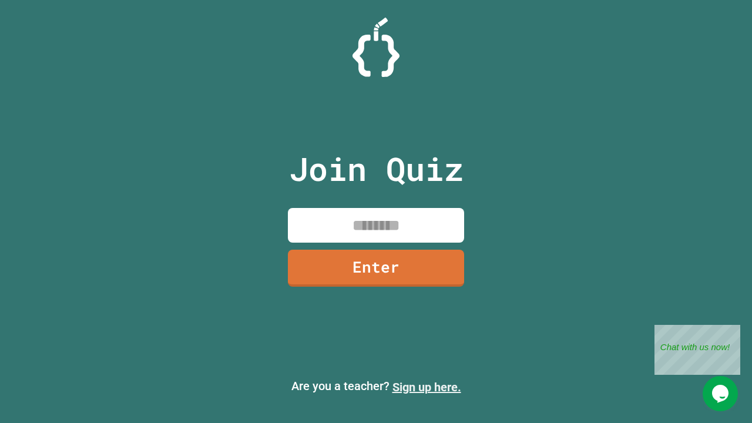
click at [427, 387] on link "Sign up here." at bounding box center [426, 387] width 69 height 14
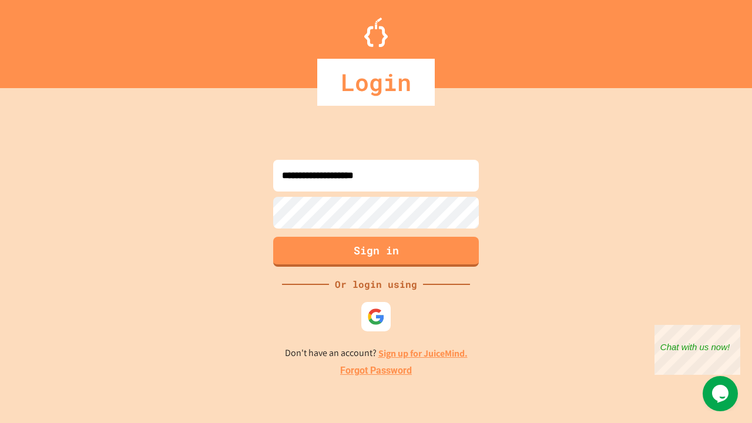
type input "**********"
